Goal: Check status: Check status

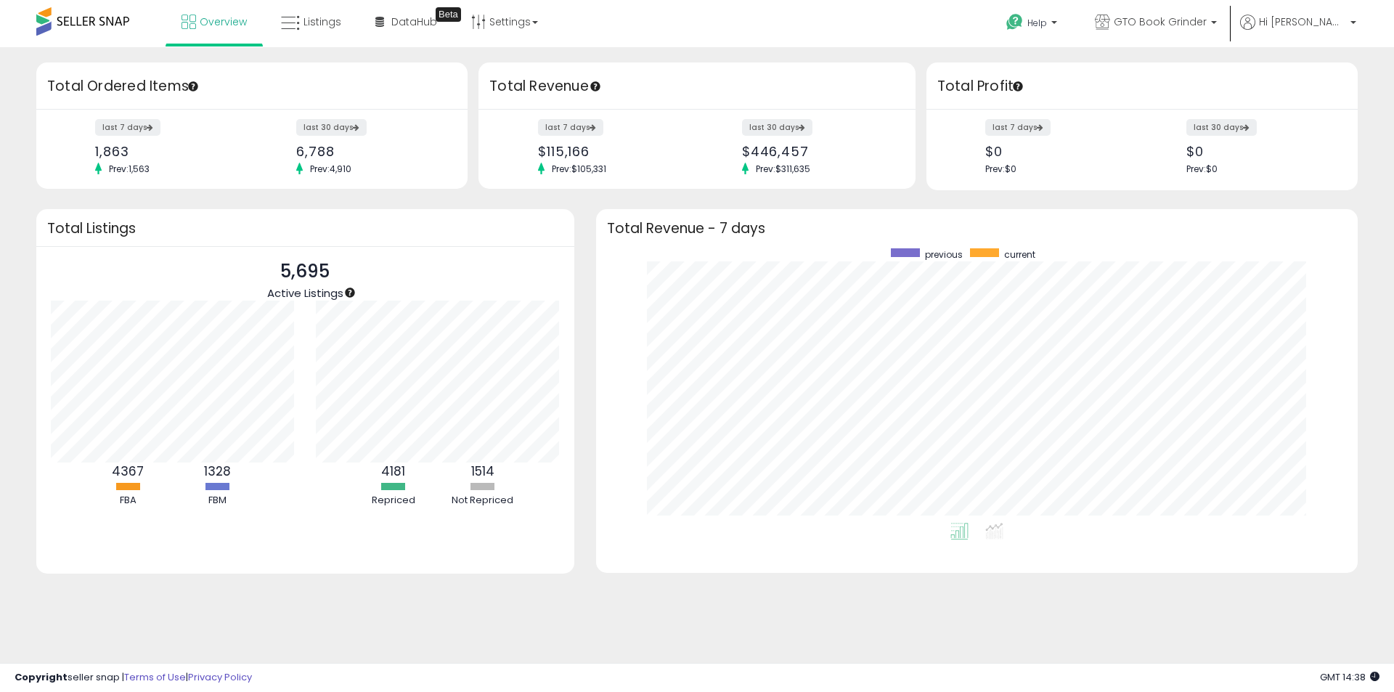
scroll to position [274, 732]
click at [299, 24] on icon at bounding box center [290, 23] width 19 height 19
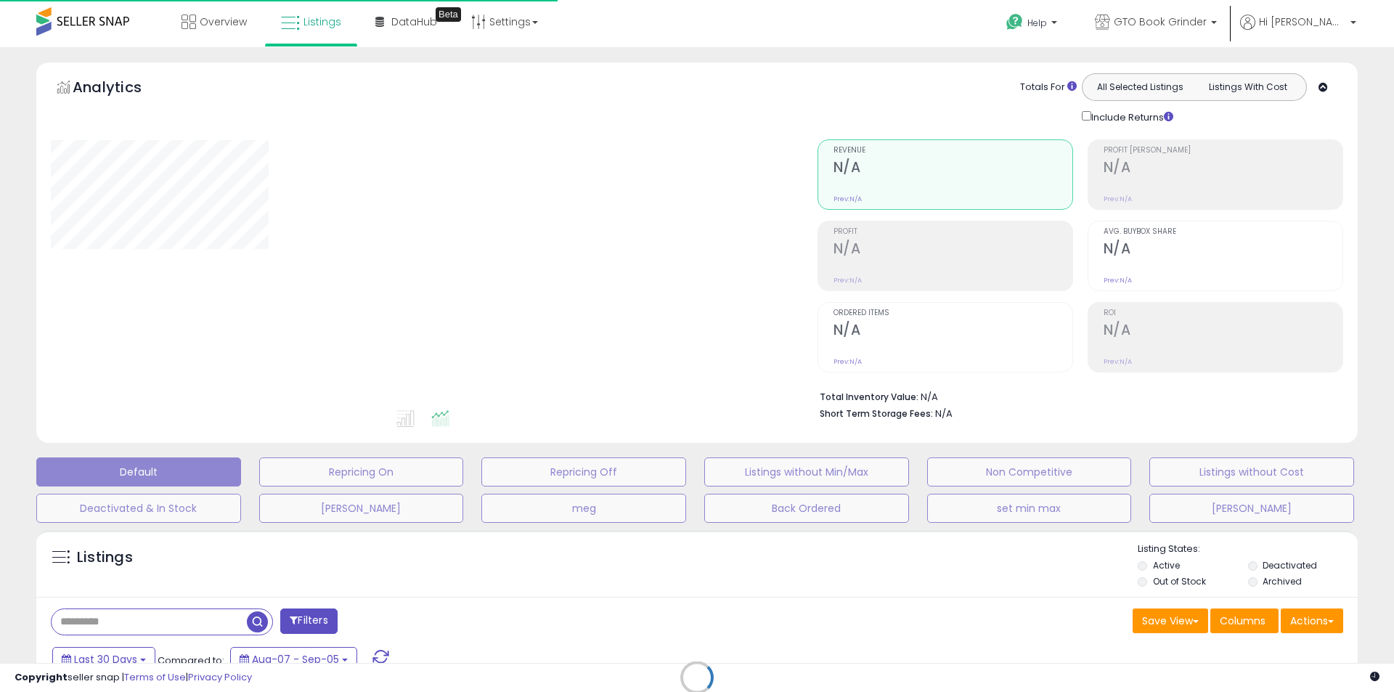
type input "****"
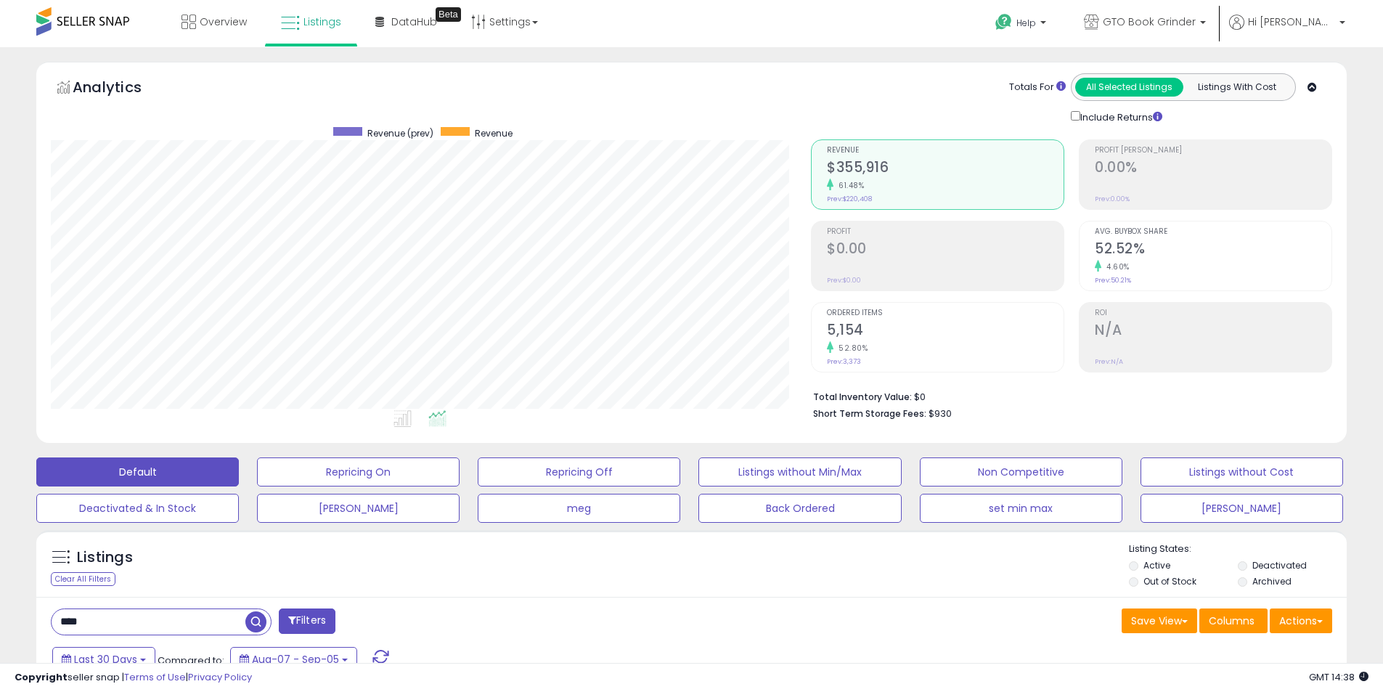
scroll to position [298, 760]
click at [1250, 564] on li "Deactivated" at bounding box center [1291, 567] width 107 height 16
click at [1262, 567] on label "Deactivated" at bounding box center [1279, 565] width 54 height 12
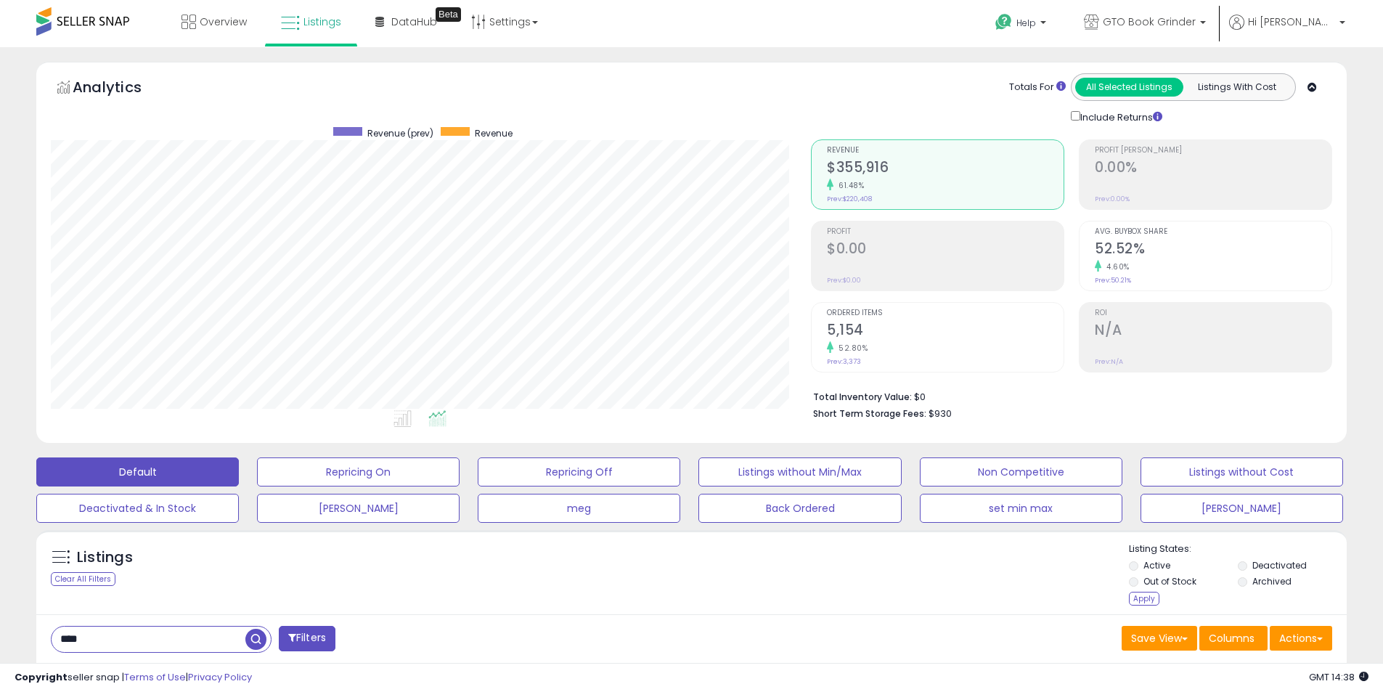
click at [1262, 584] on label "Archived" at bounding box center [1271, 581] width 39 height 12
click at [1156, 597] on div "Apply" at bounding box center [1144, 599] width 30 height 14
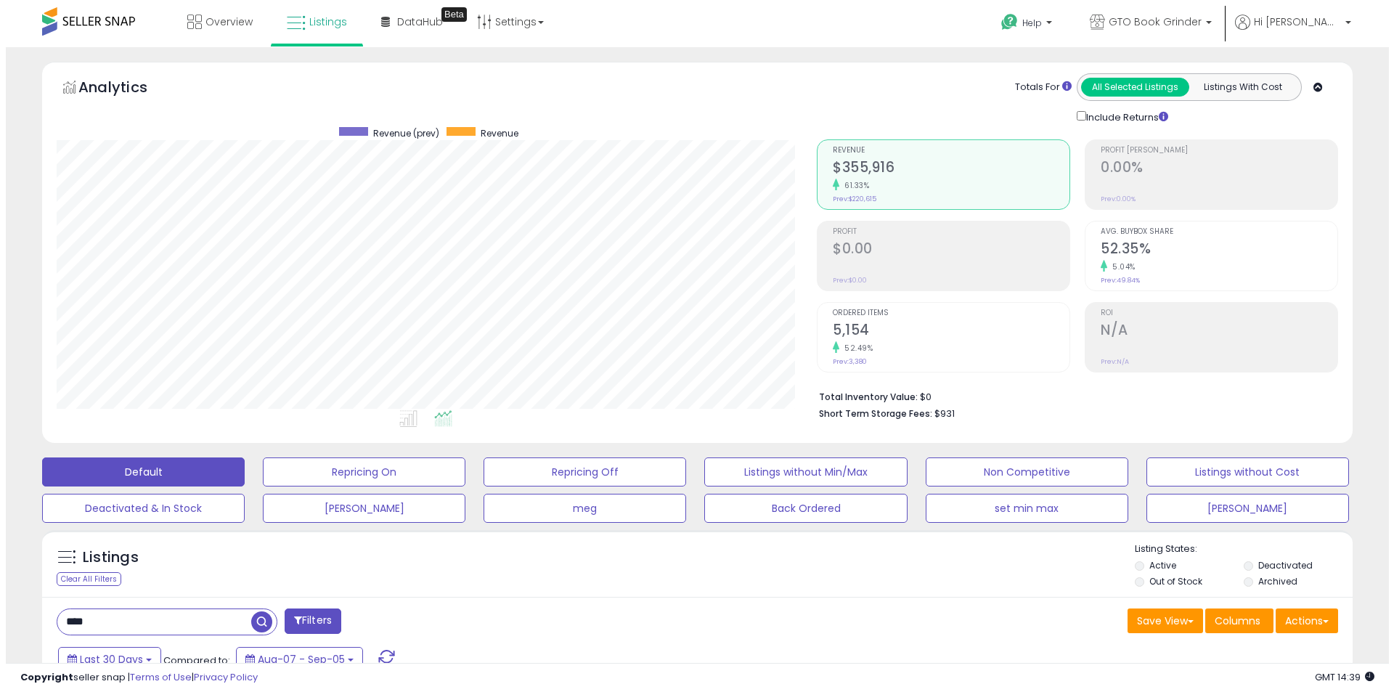
scroll to position [298, 760]
click at [920, 339] on h2 "5,154" at bounding box center [945, 332] width 237 height 20
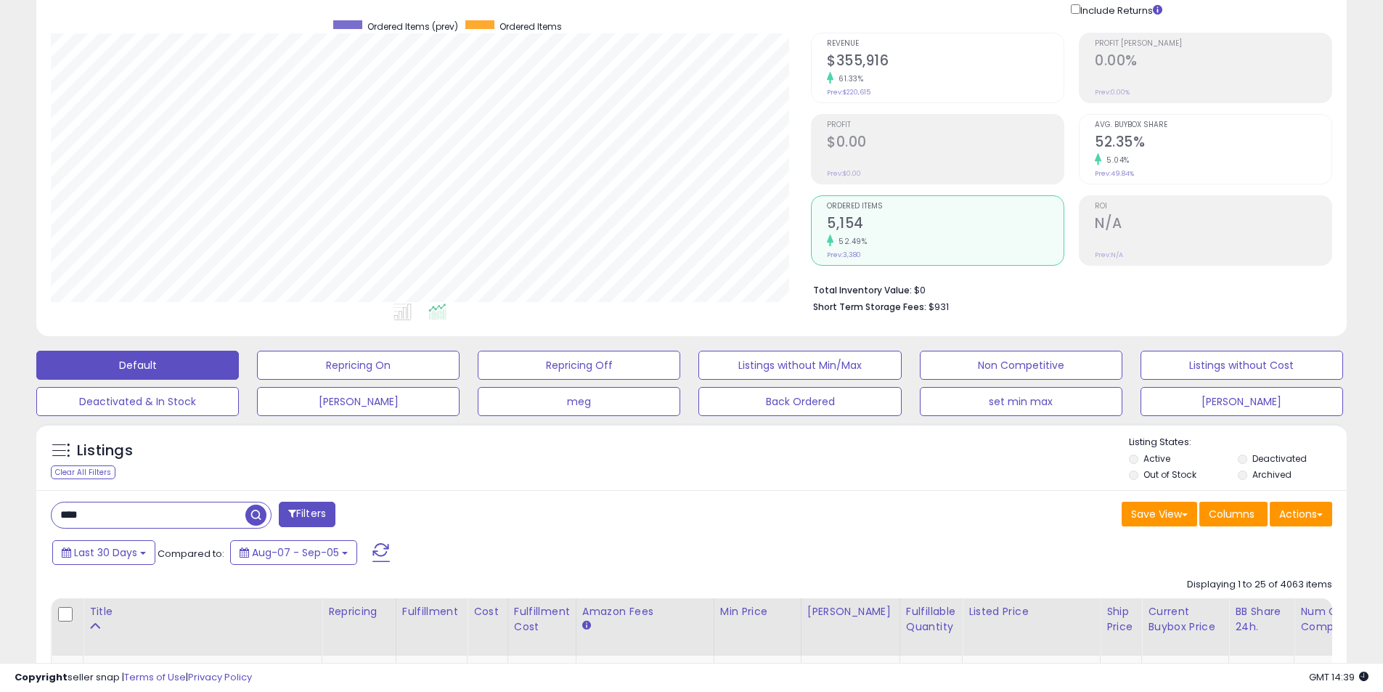
scroll to position [218, 0]
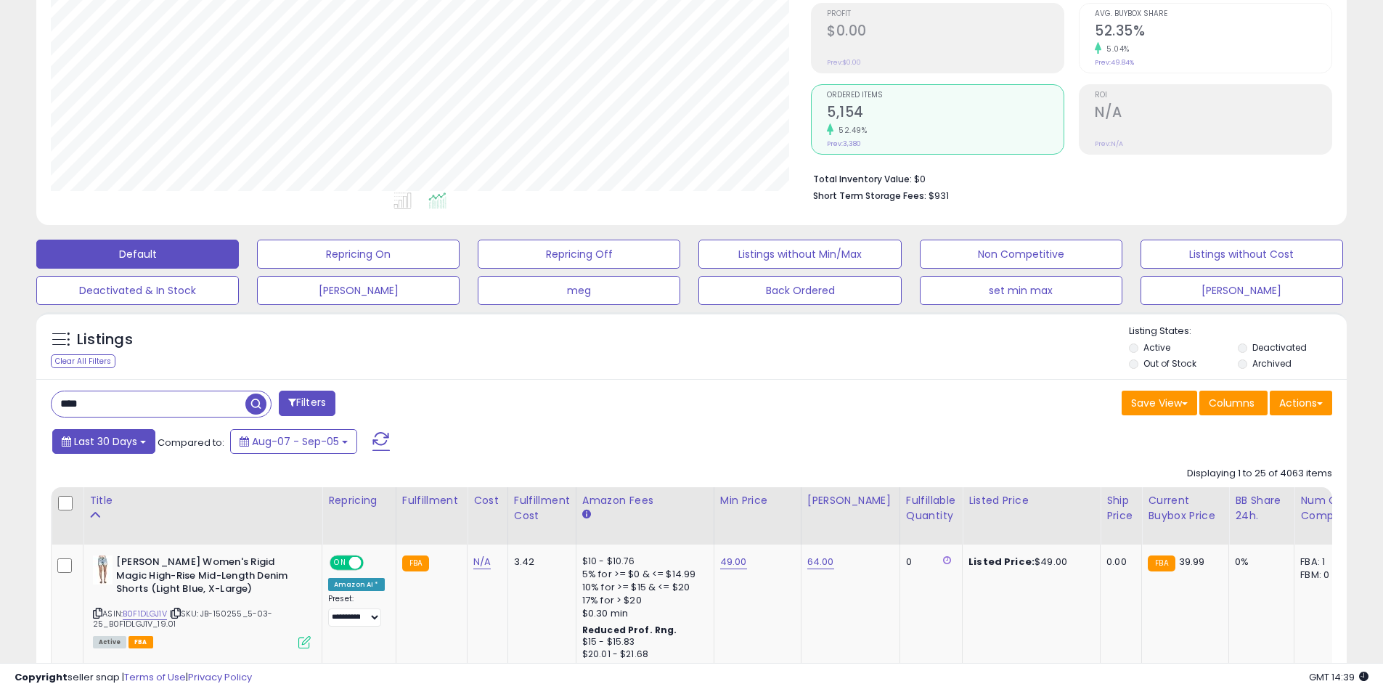
click at [95, 438] on span "Last 30 Days" at bounding box center [105, 441] width 63 height 15
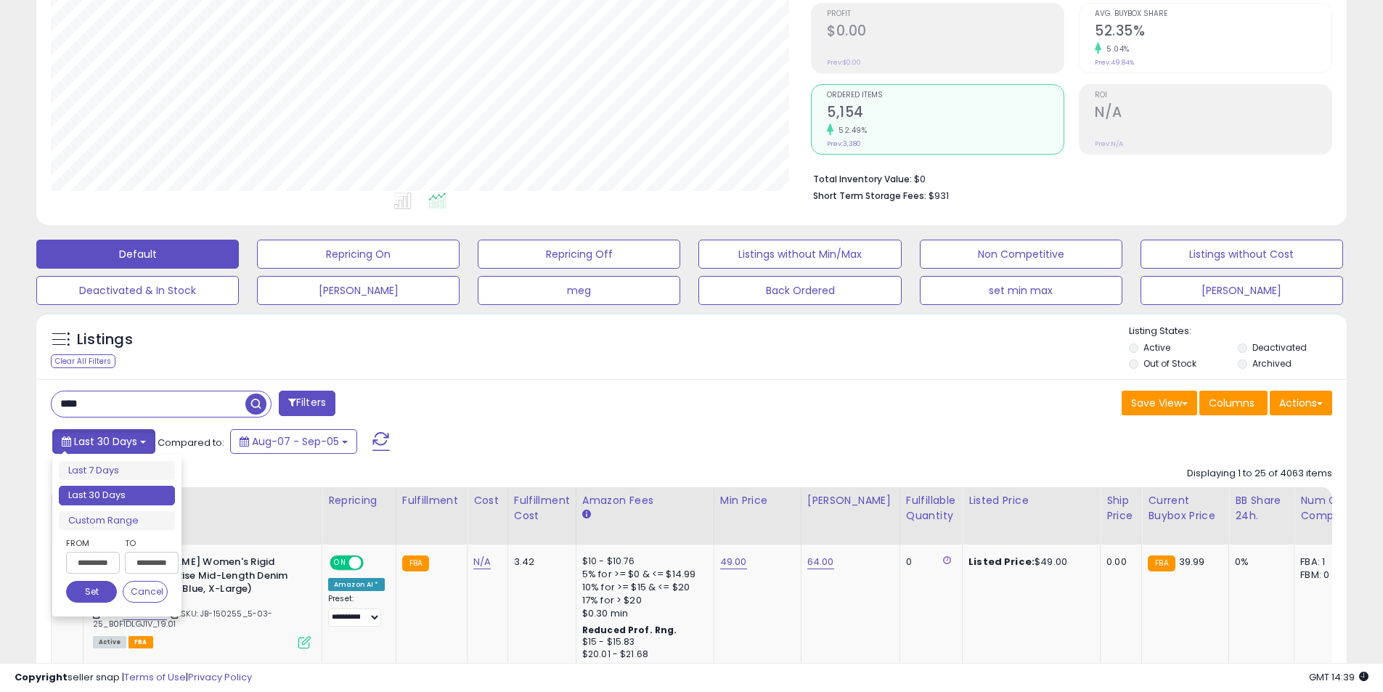
click at [99, 438] on span "Last 30 Days" at bounding box center [105, 441] width 63 height 15
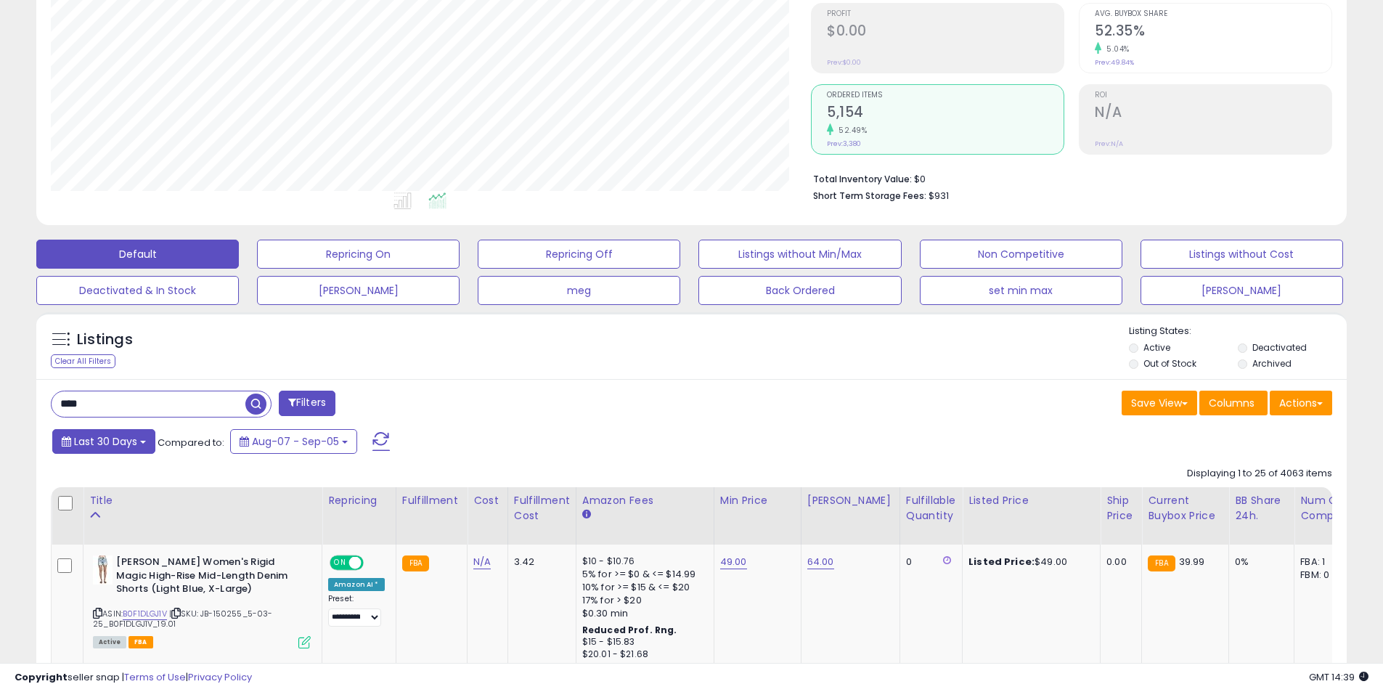
click at [85, 437] on span "Last 30 Days" at bounding box center [105, 441] width 63 height 15
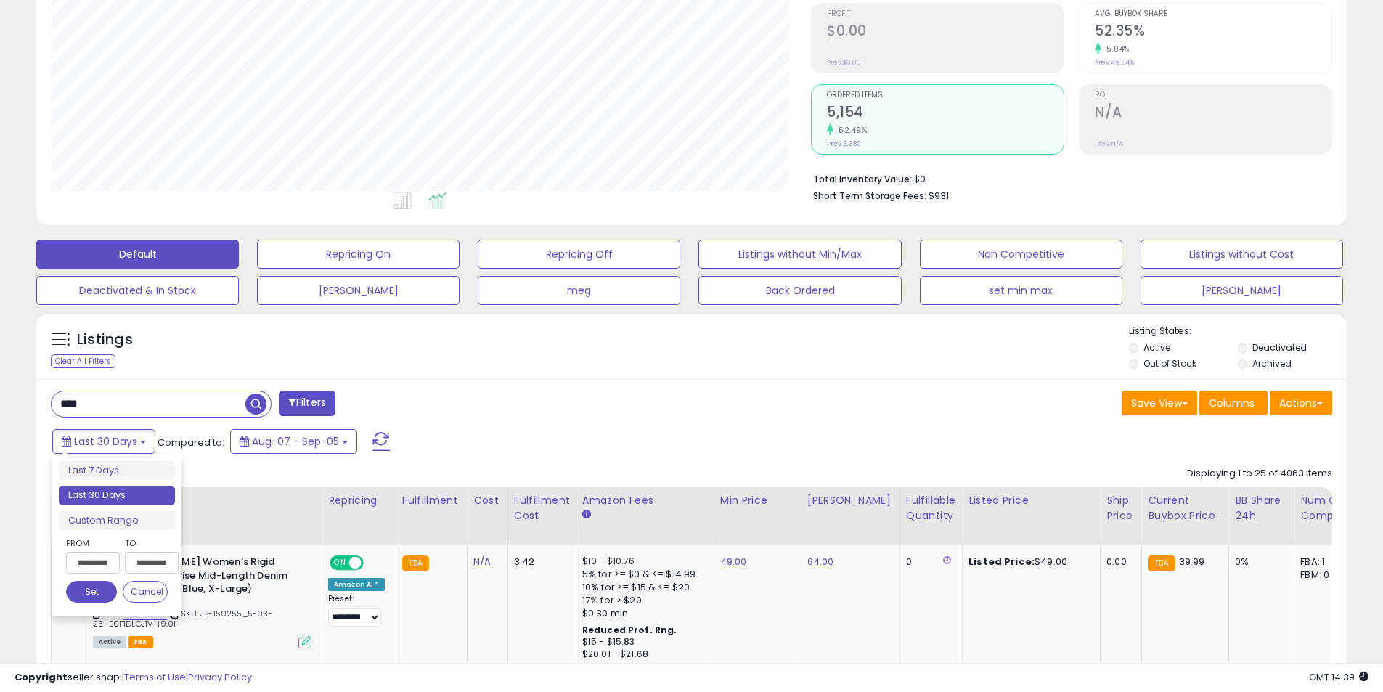
click at [106, 562] on input "**********" at bounding box center [93, 563] width 54 height 22
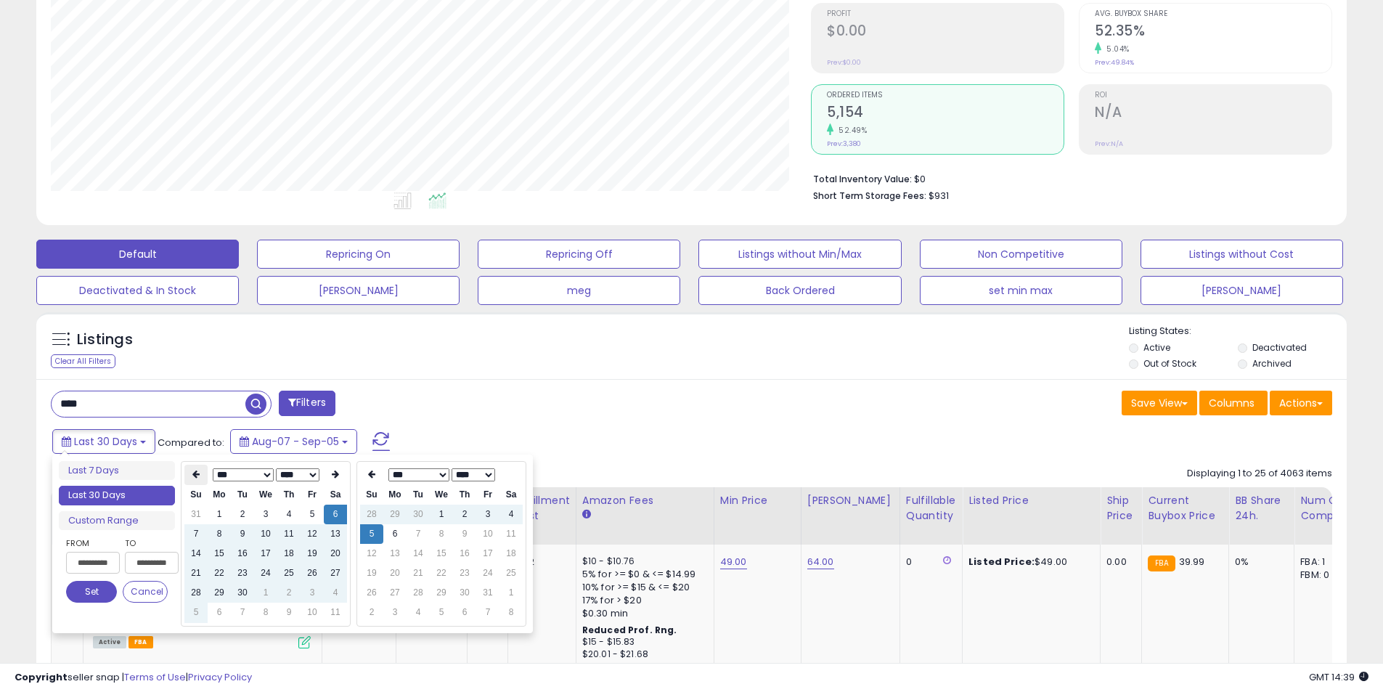
click at [195, 475] on icon at bounding box center [195, 474] width 7 height 9
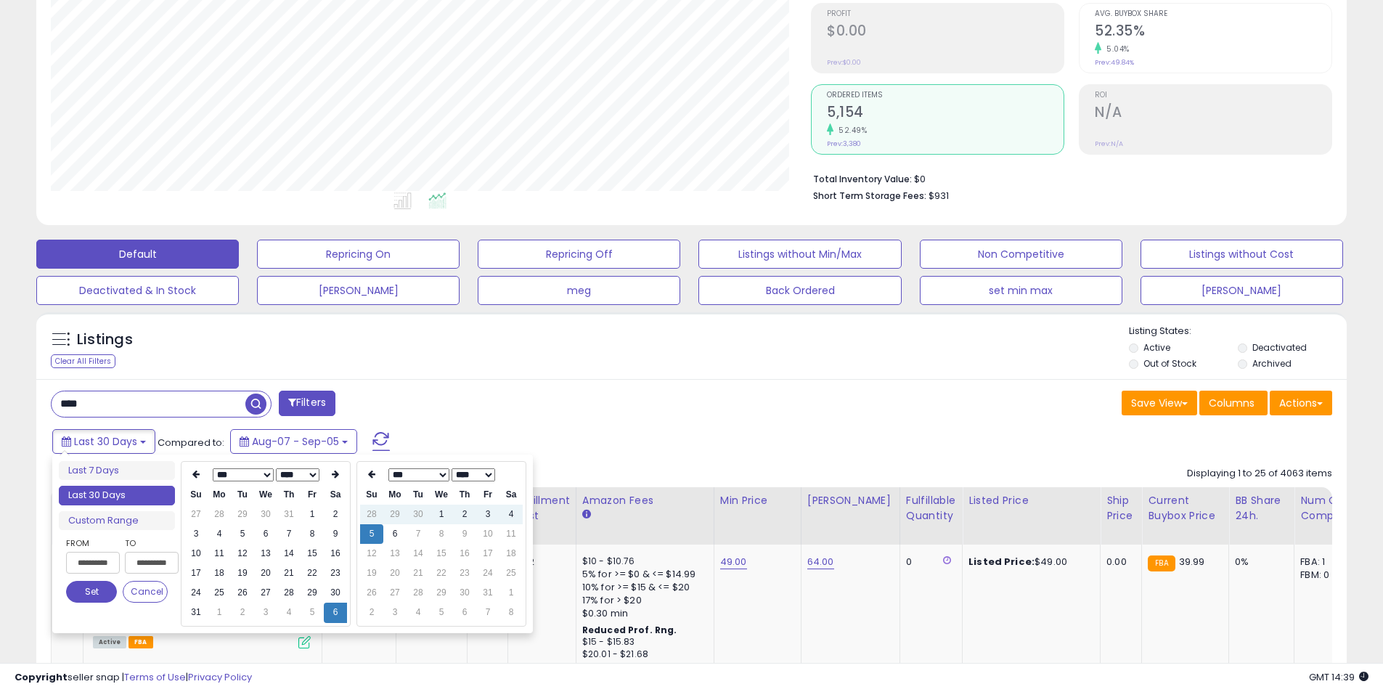
click at [195, 475] on icon at bounding box center [195, 474] width 7 height 9
click at [262, 518] on td "2" at bounding box center [265, 514] width 23 height 20
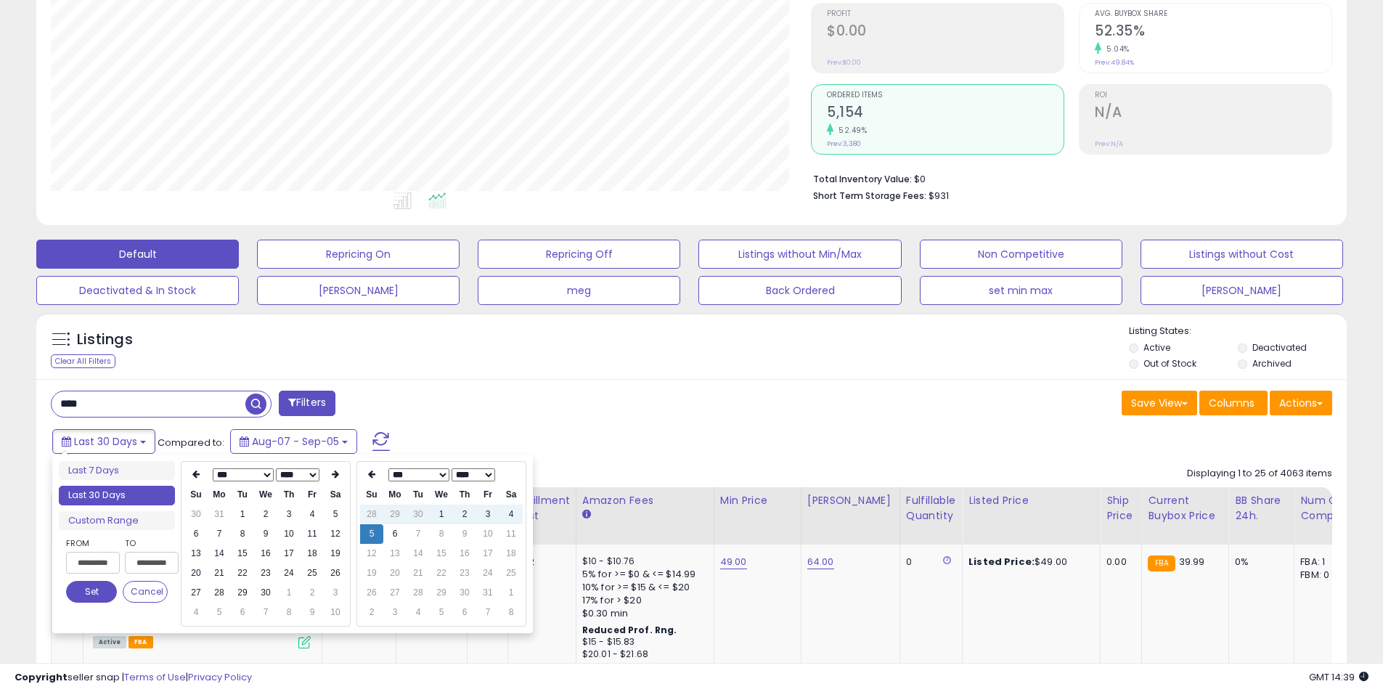
type input "**********"
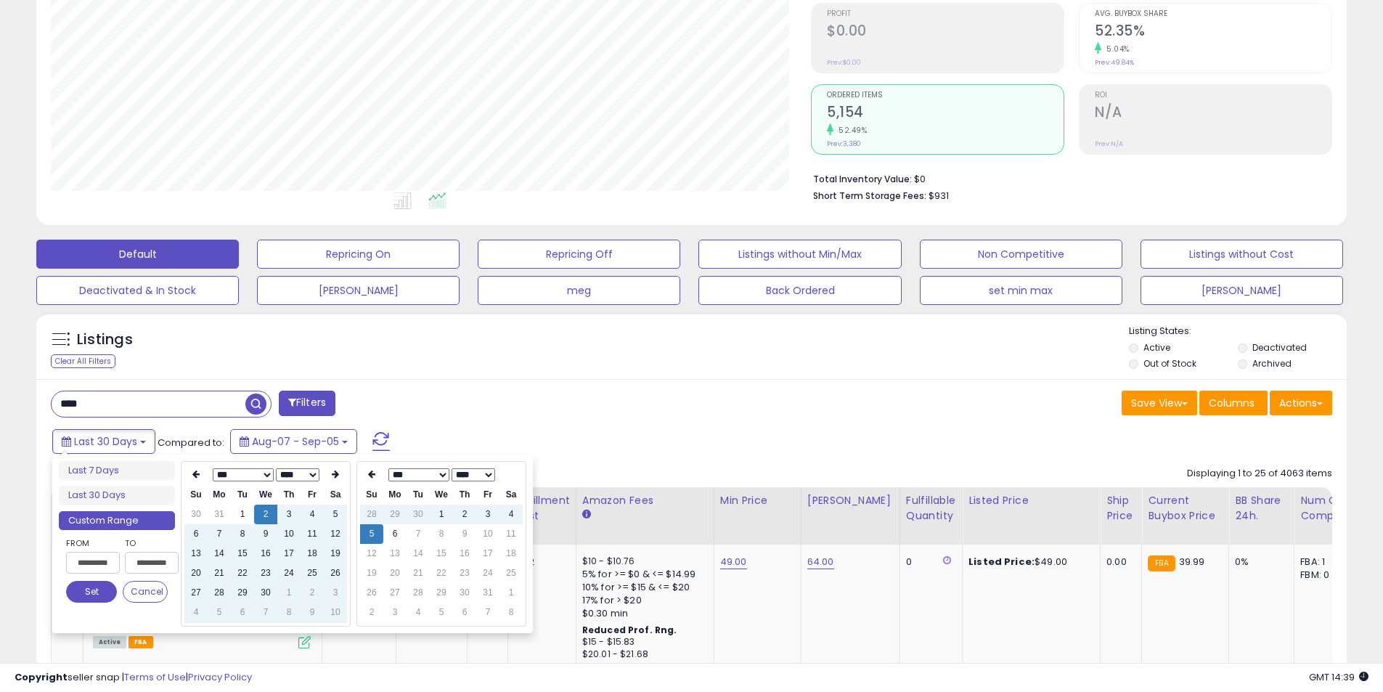
click at [77, 590] on button "Set" at bounding box center [91, 592] width 51 height 22
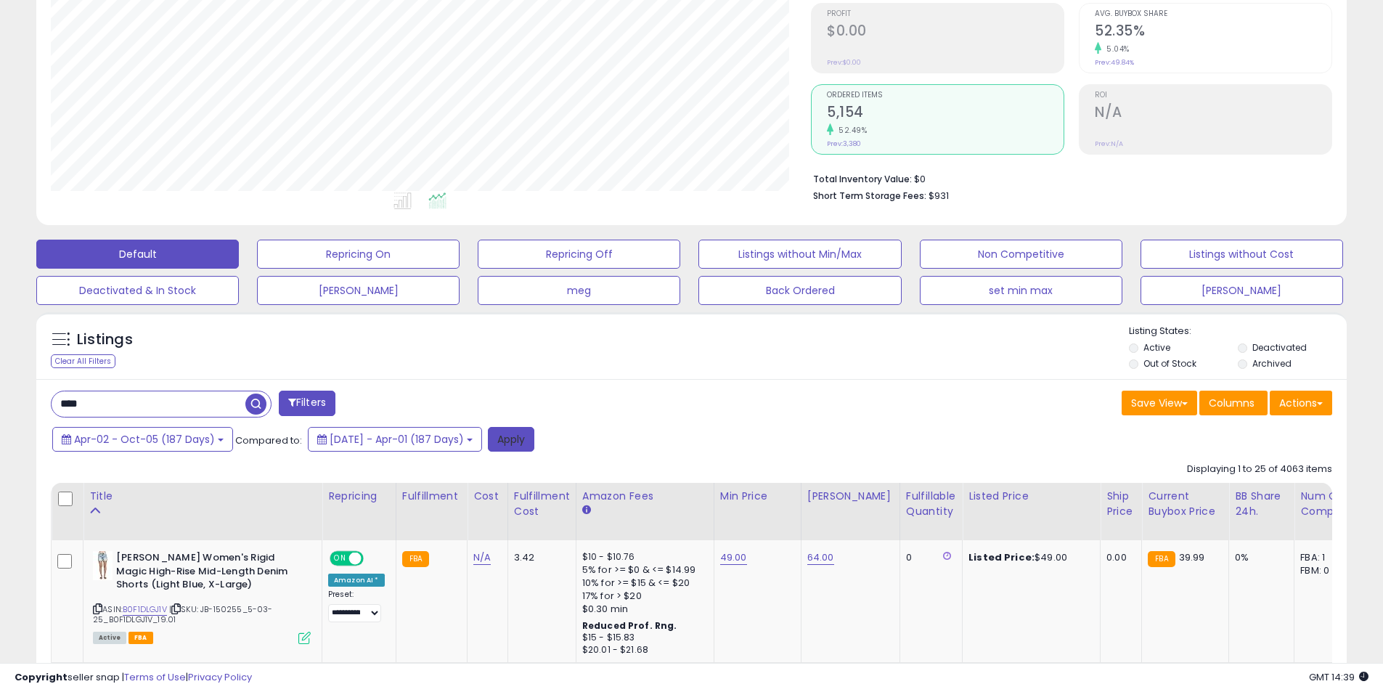
click at [528, 435] on button "Apply" at bounding box center [511, 439] width 46 height 25
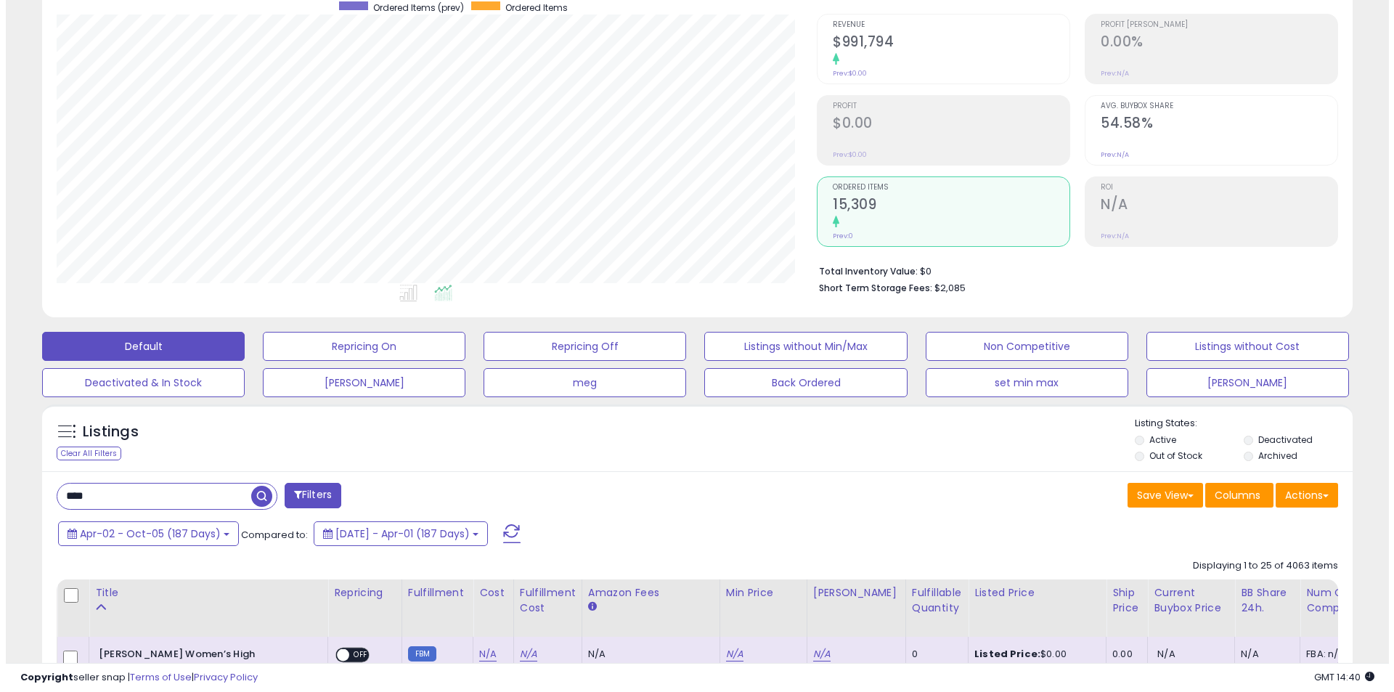
scroll to position [0, 0]
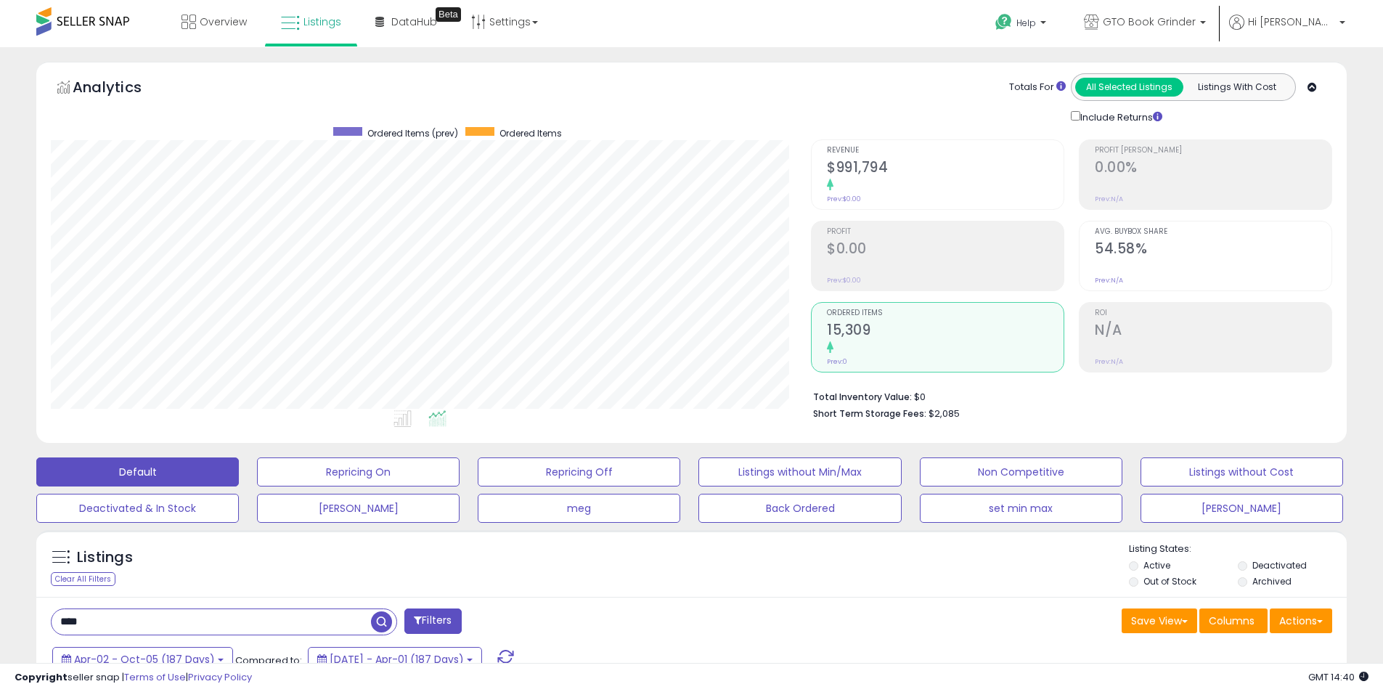
drag, startPoint x: 200, startPoint y: 622, endPoint x: 0, endPoint y: 584, distance: 203.1
type input "**********"
click at [882, 169] on h2 "$145,317" at bounding box center [945, 169] width 237 height 20
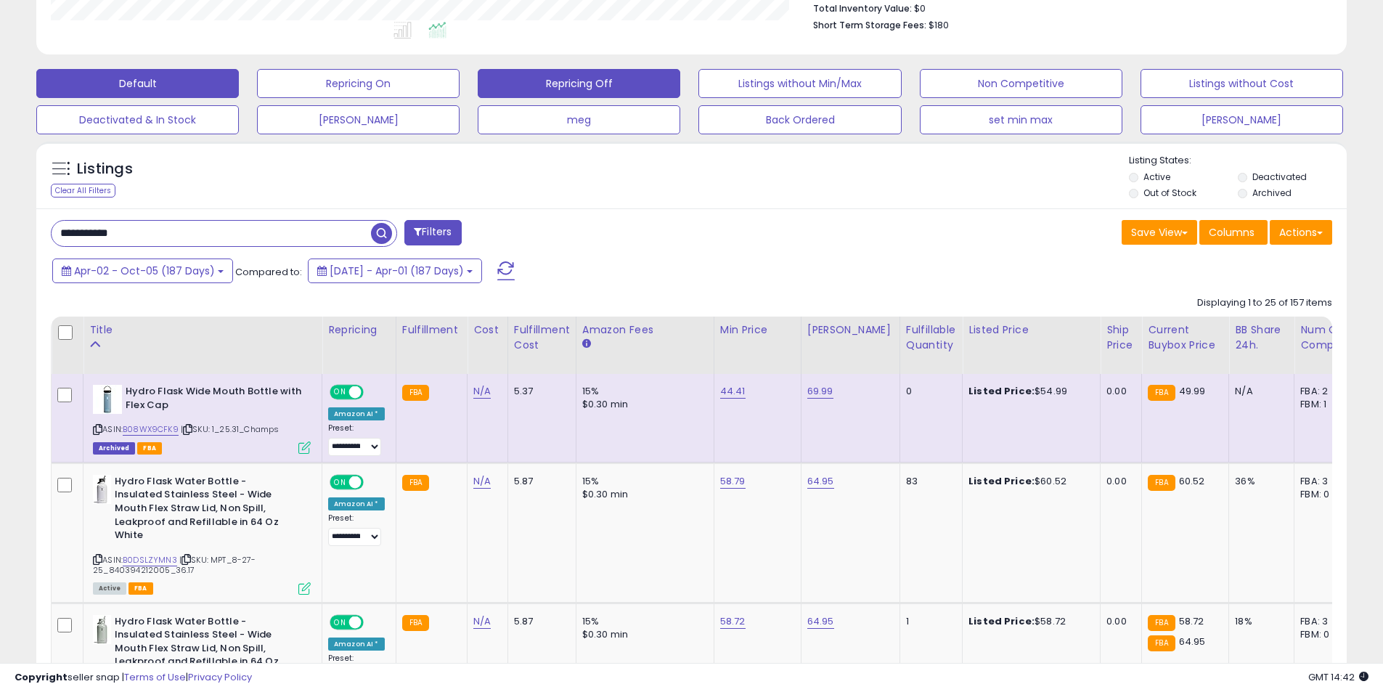
scroll to position [435, 0]
